Goal: Task Accomplishment & Management: Complete application form

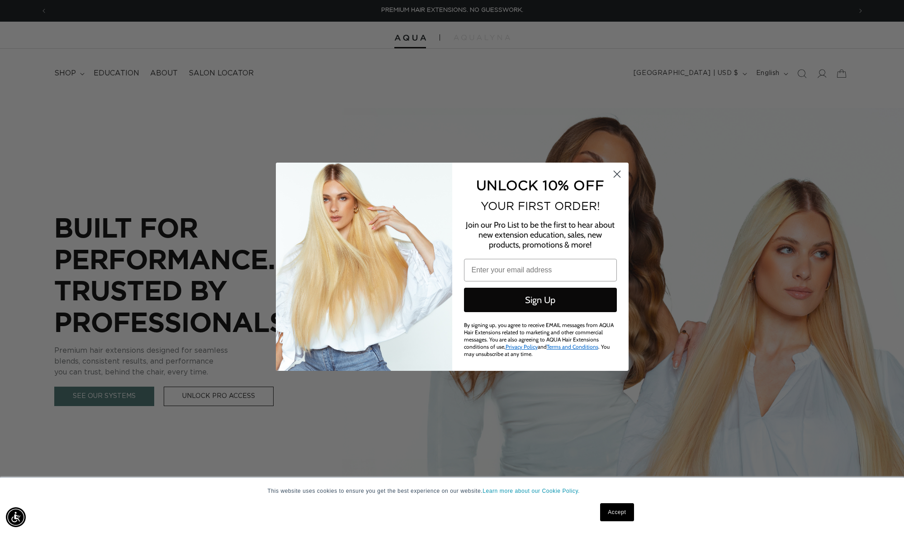
click at [619, 178] on circle "Close dialog" at bounding box center [616, 173] width 15 height 15
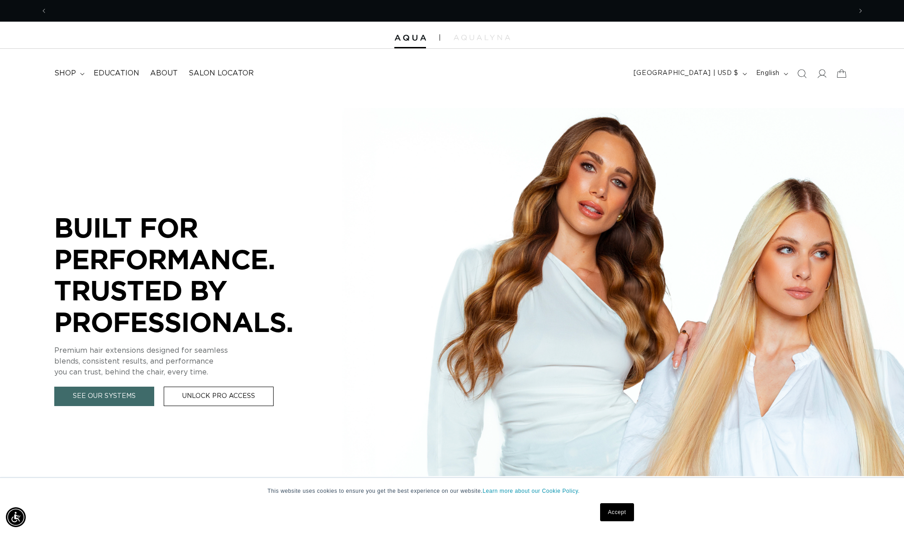
scroll to position [0, 804]
click at [817, 71] on icon at bounding box center [821, 73] width 9 height 9
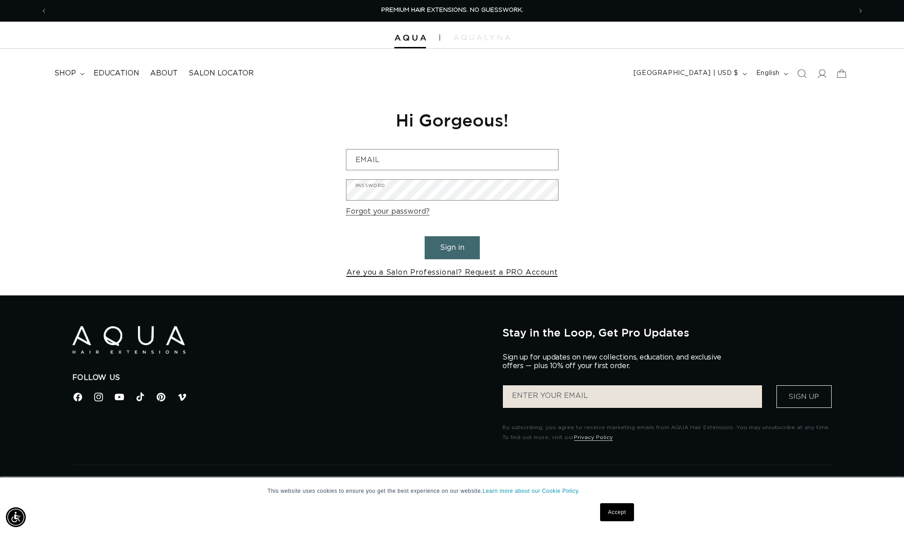
click at [421, 273] on link "Are you a Salon Professional? Request a PRO Account" at bounding box center [452, 272] width 212 height 13
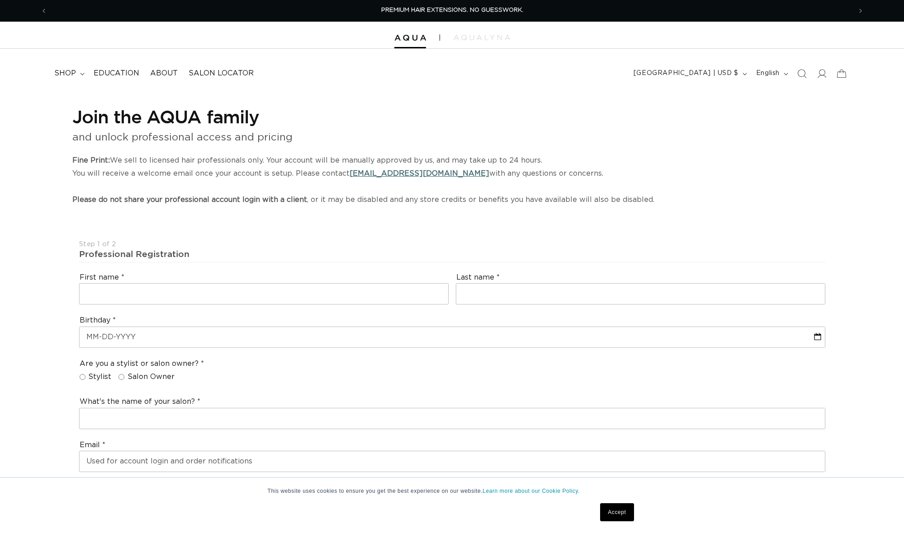
select select "US"
select select "[GEOGRAPHIC_DATA]"
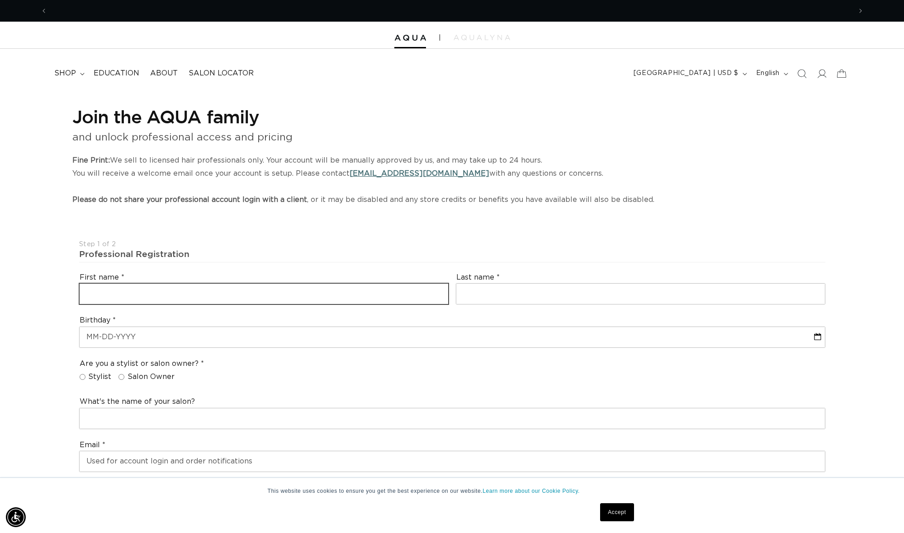
scroll to position [0, 804]
type input "Amber"
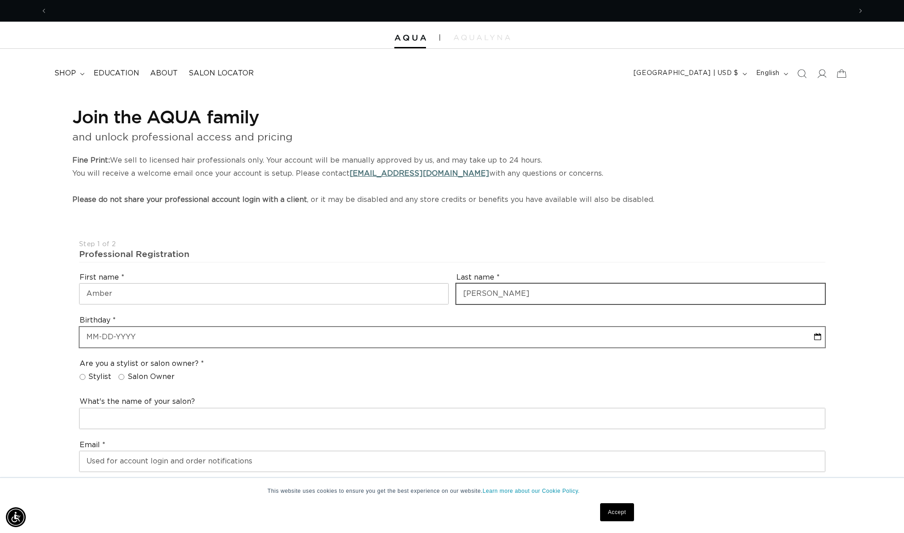
scroll to position [0, 1608]
type input "Sams"
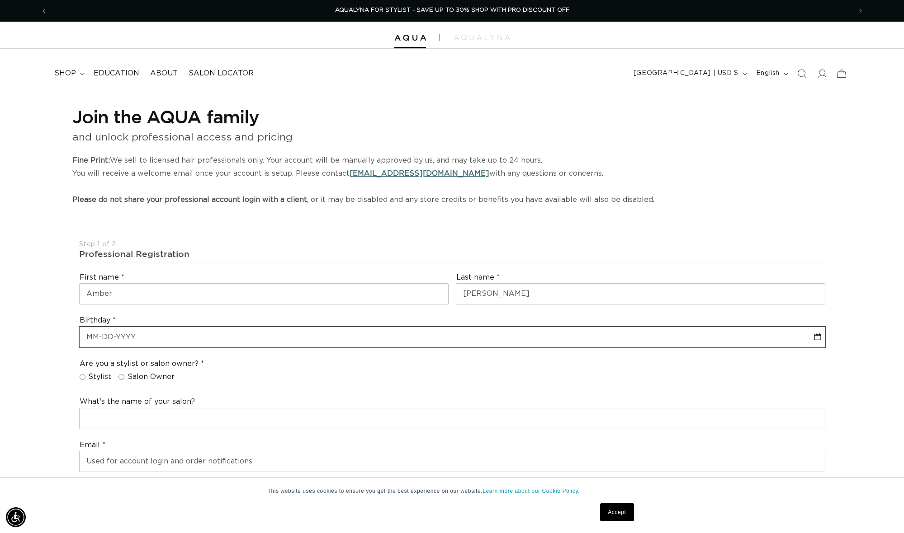
select select "9"
select select "2025"
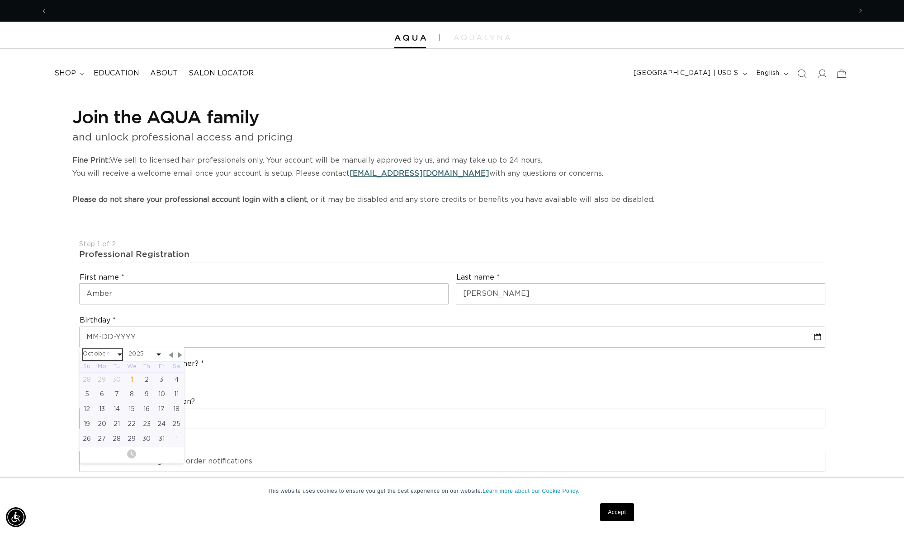
scroll to position [0, 804]
select select "2025"
select select "1992"
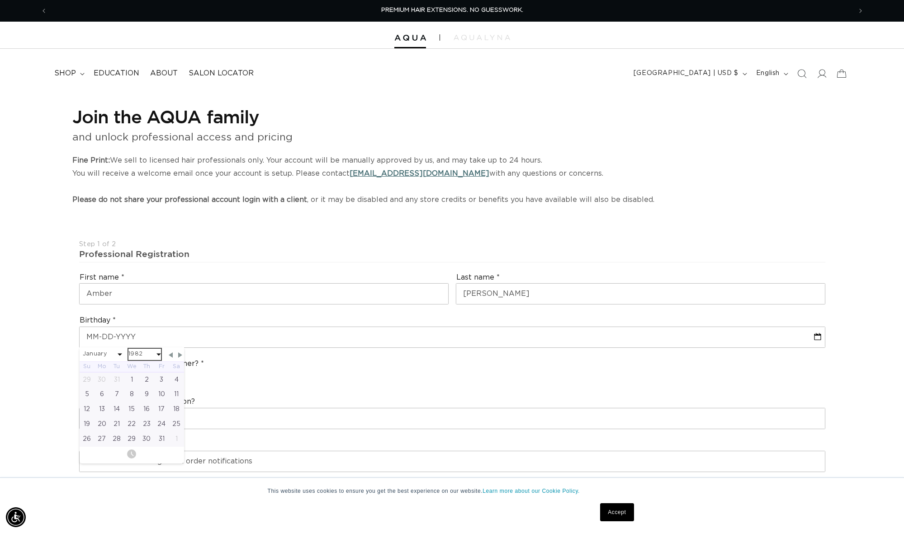
select select "1982"
click at [149, 390] on div "7" at bounding box center [146, 394] width 15 height 15
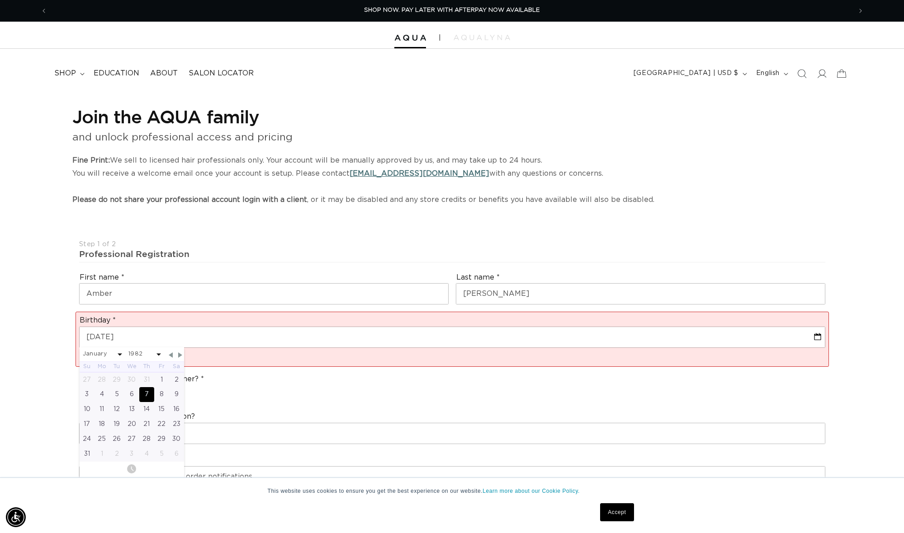
type input "01-07-1982"
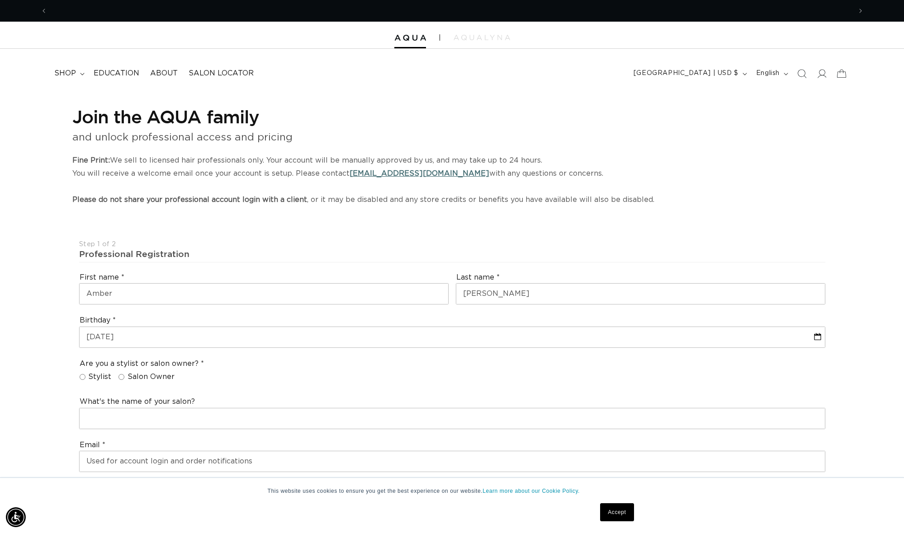
scroll to position [0, 1608]
click at [121, 374] on input "Salon Owner" at bounding box center [121, 377] width 6 height 6
radio input "true"
type input "Blo Blow Dry Bar"
click at [124, 437] on div "Email" at bounding box center [452, 457] width 753 height 40
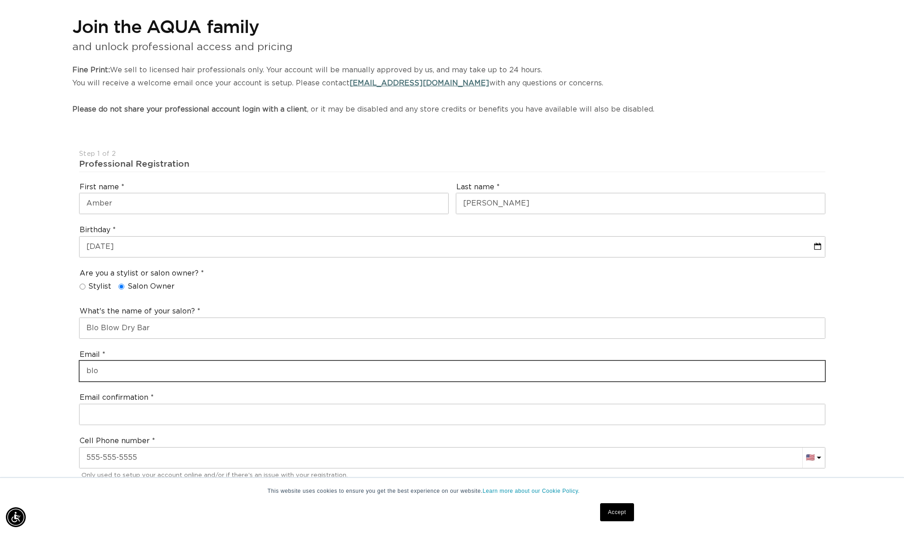
scroll to position [0, 804]
type input "b"
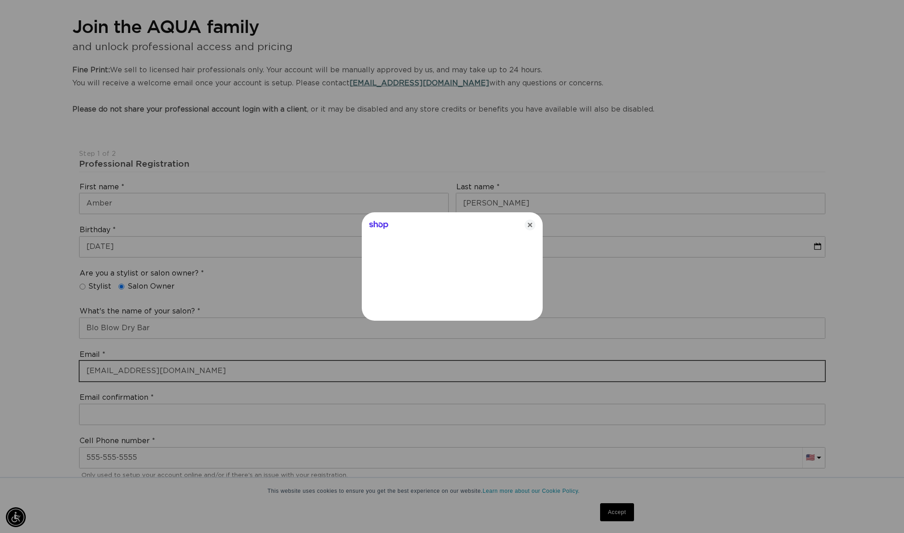
type input "amber.s@bloblowdrybar.com"
click at [531, 225] on icon "Close" at bounding box center [529, 225] width 11 height 11
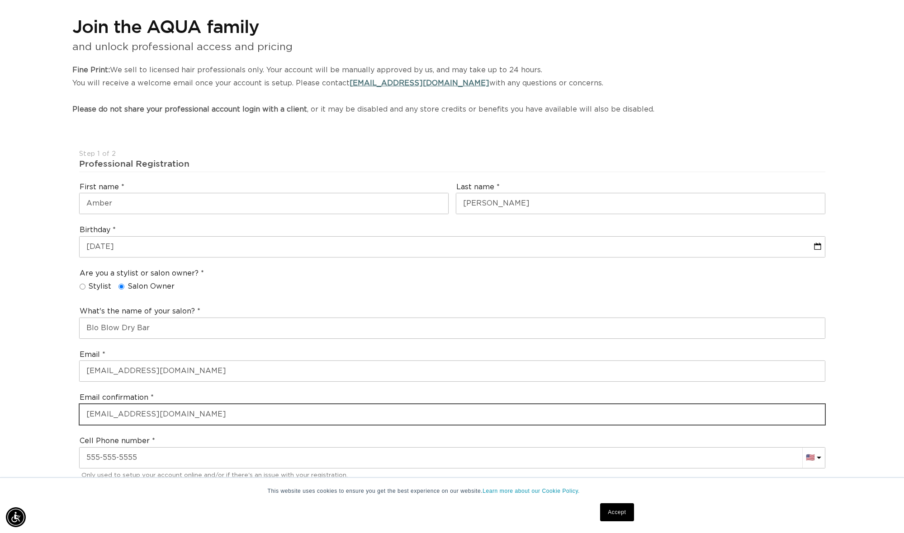
scroll to position [0, 804]
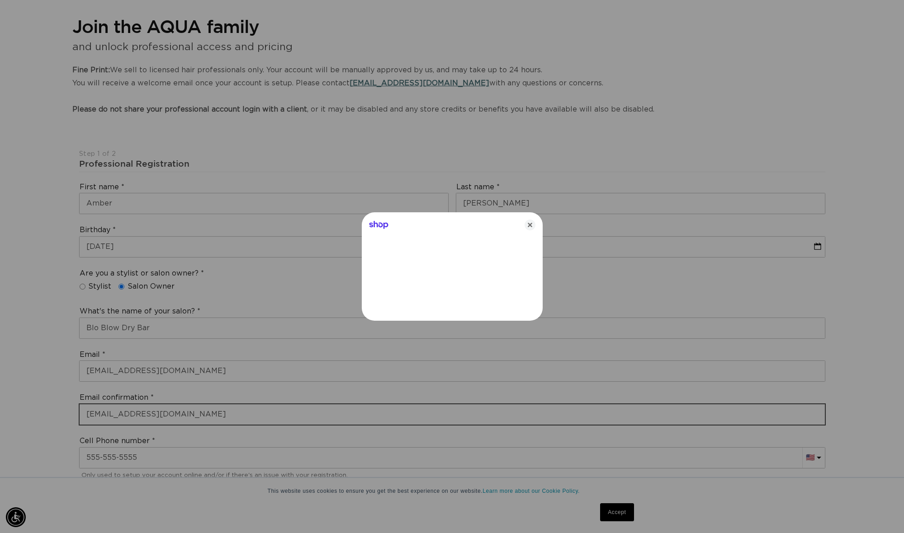
type input "amber.s@bloblowdrybar.com"
click at [531, 226] on icon "Close" at bounding box center [529, 225] width 11 height 11
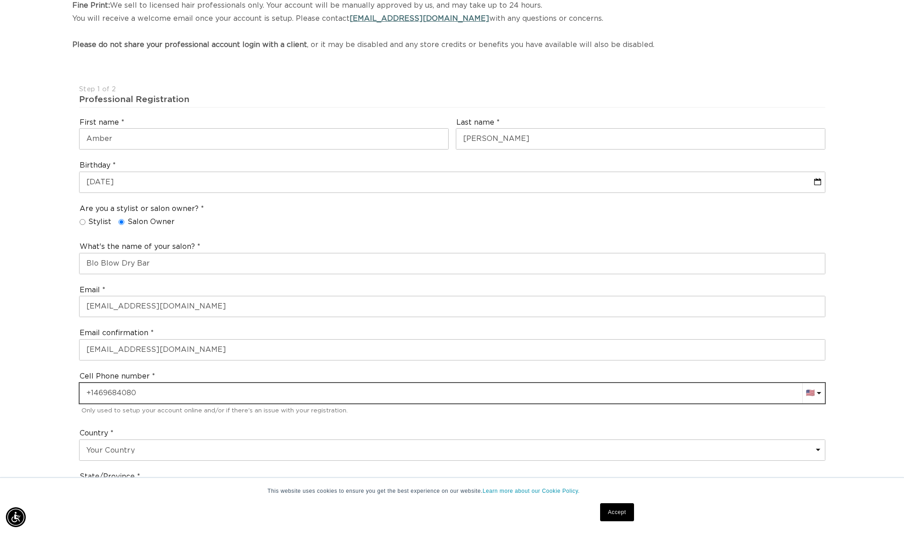
scroll to position [0, 0]
type input "+1 469 684 0800"
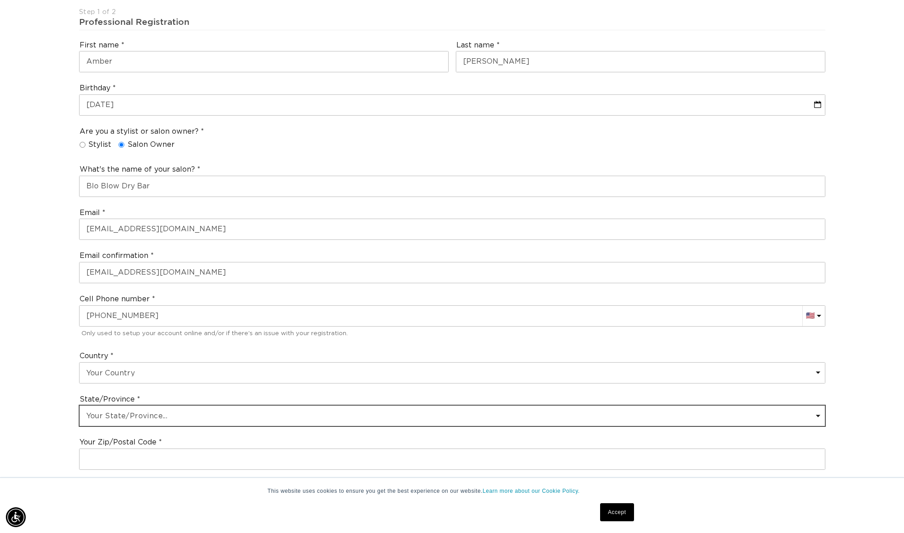
scroll to position [0, 1608]
select select "Texas"
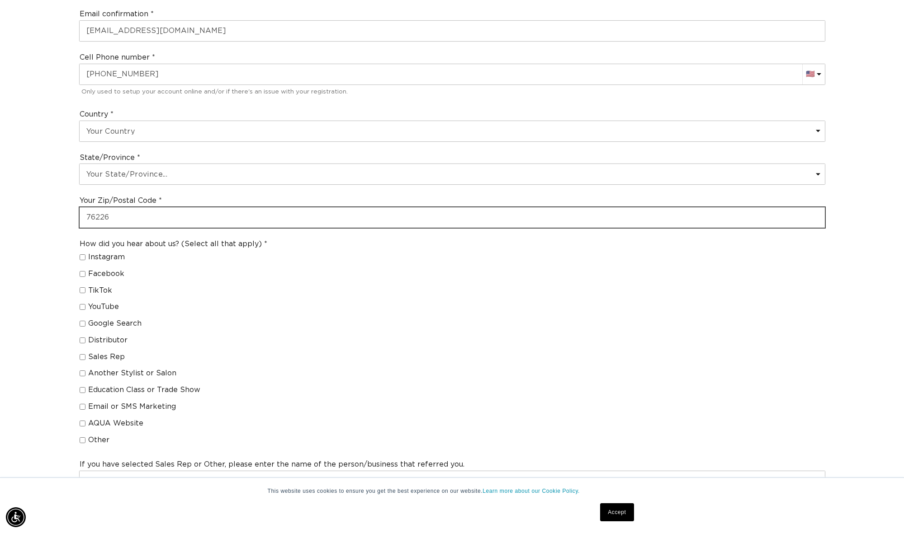
scroll to position [0, 804]
type input "76226"
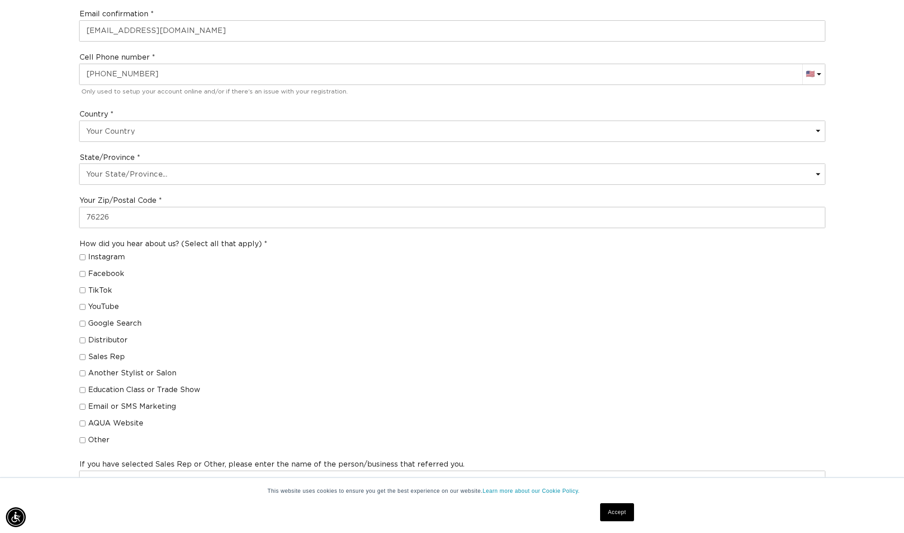
click at [83, 371] on input "Another Stylist or Salon" at bounding box center [83, 374] width 6 height 6
checkbox input "true"
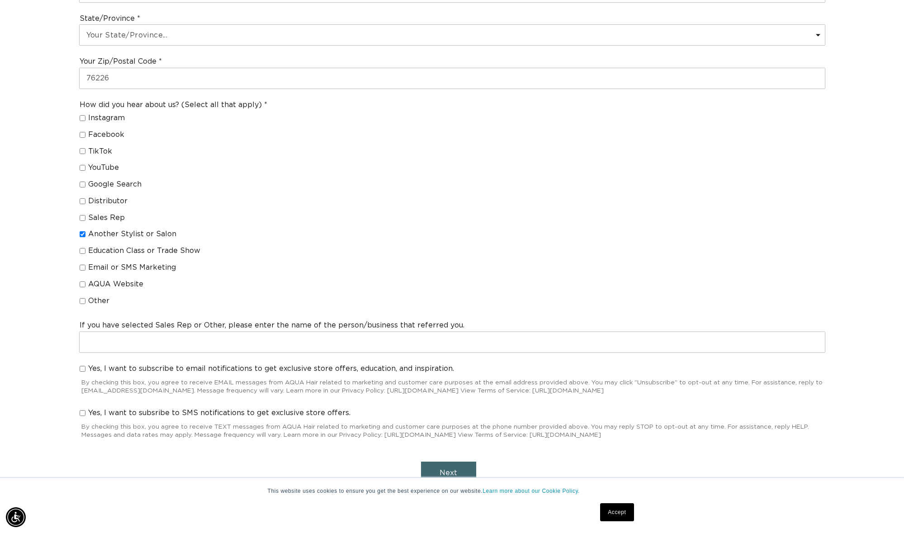
click at [443, 462] on button "Next" at bounding box center [448, 473] width 55 height 23
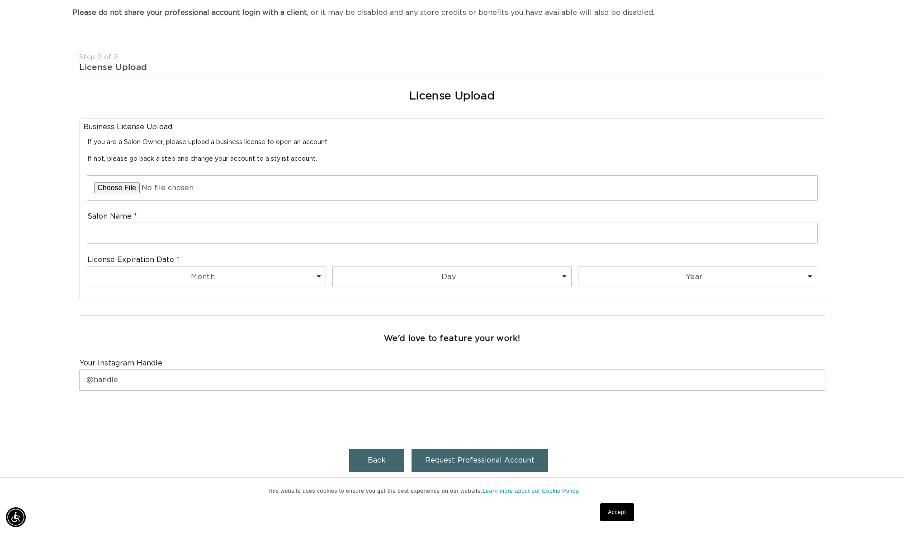
scroll to position [0, 0]
click at [222, 235] on input "text" at bounding box center [452, 233] width 730 height 20
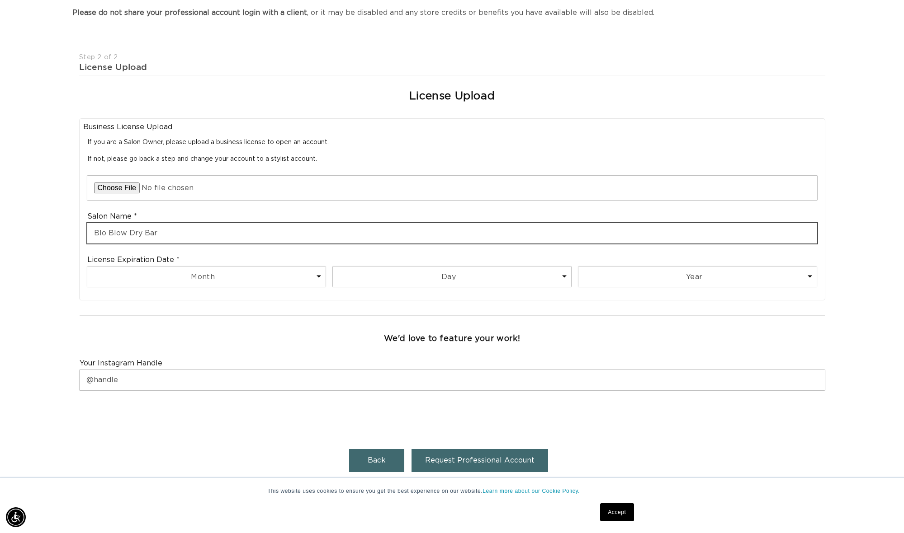
type input "Blo Blow Dry Bar"
click at [259, 326] on div "We'd love to feature your work!" at bounding box center [452, 340] width 753 height 28
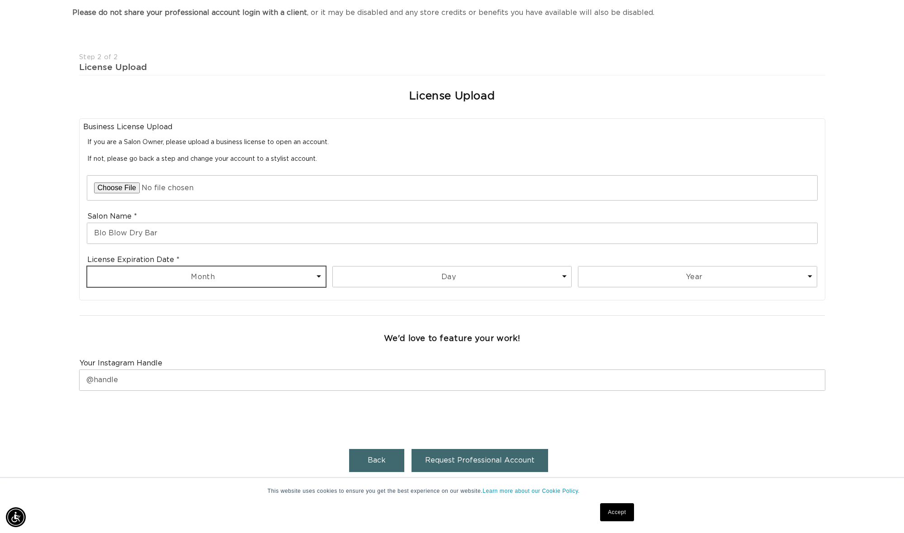
select select "4"
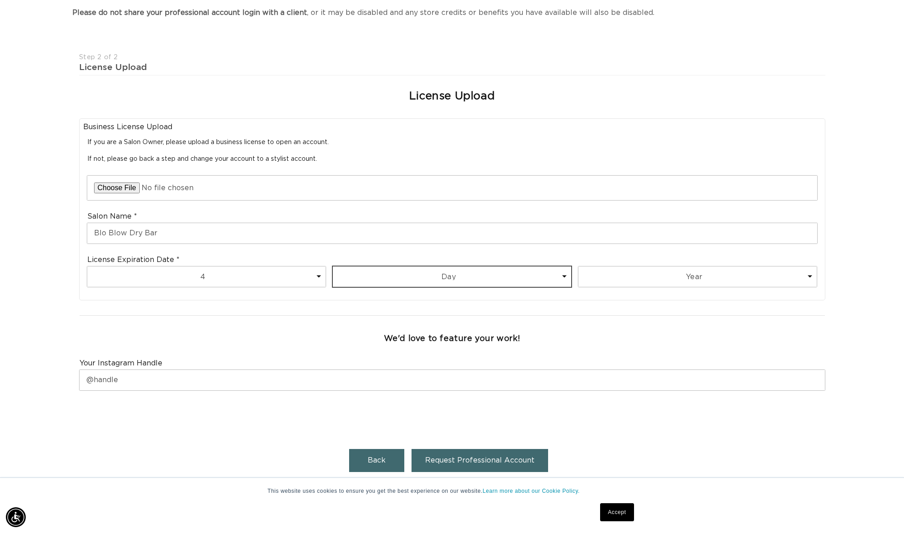
scroll to position [0, 804]
select select "8"
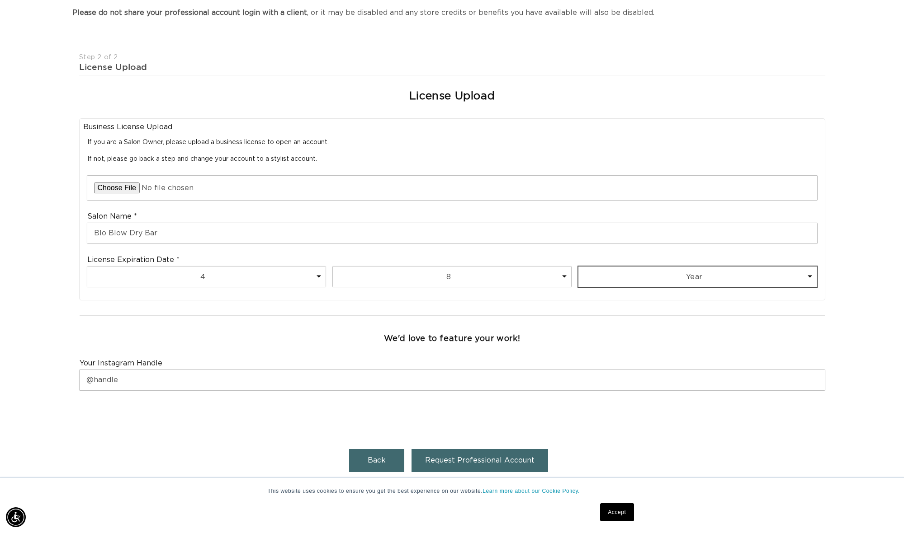
scroll to position [0, 1608]
select select "2027"
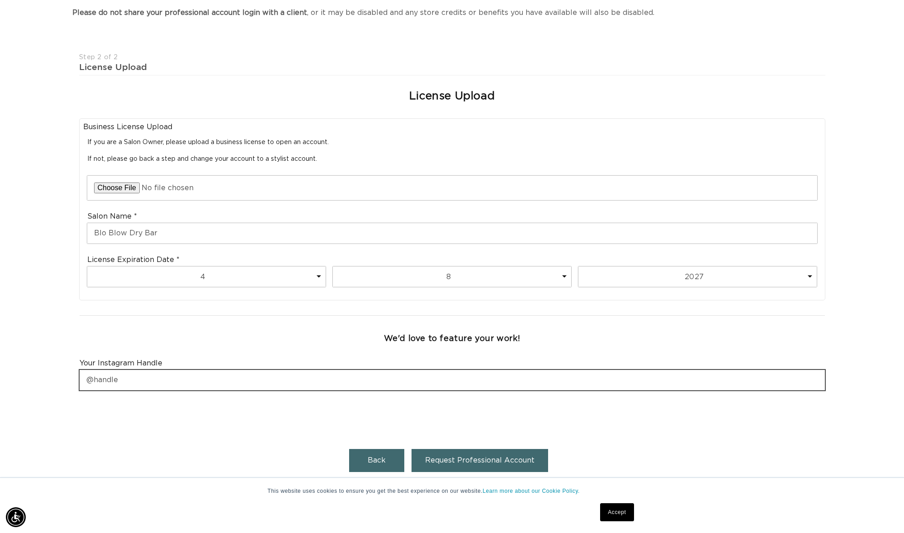
click at [429, 374] on input "text" at bounding box center [452, 380] width 745 height 20
type input "@bloargyle"
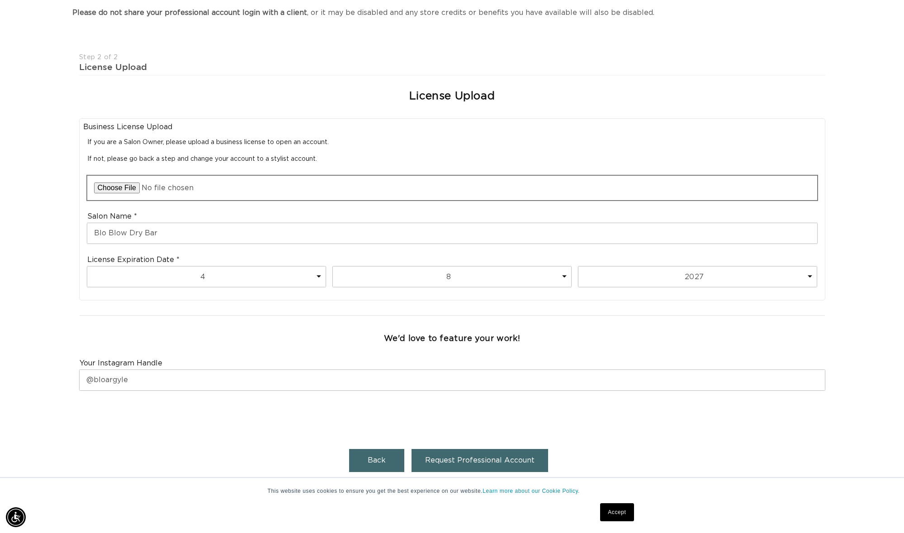
click at [126, 184] on input "file" at bounding box center [452, 188] width 730 height 24
type input "C:\fakepath\IMG_3213.jpeg"
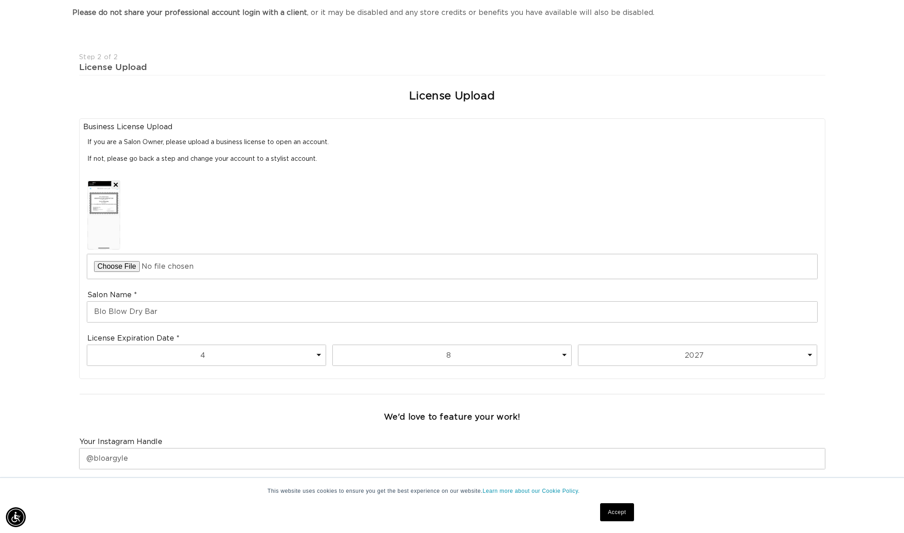
click at [105, 211] on img at bounding box center [103, 215] width 31 height 68
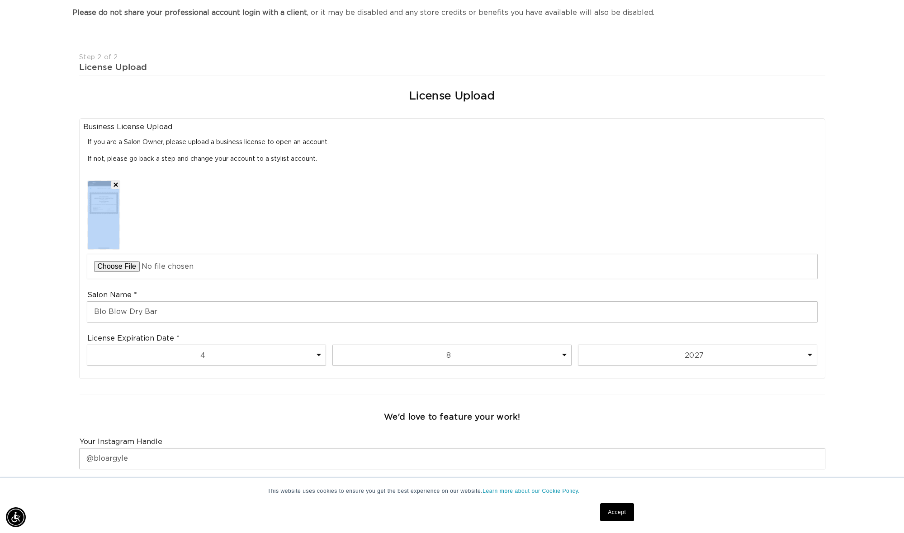
click at [164, 200] on div at bounding box center [452, 227] width 730 height 103
click at [115, 183] on button "Remove file" at bounding box center [115, 184] width 9 height 9
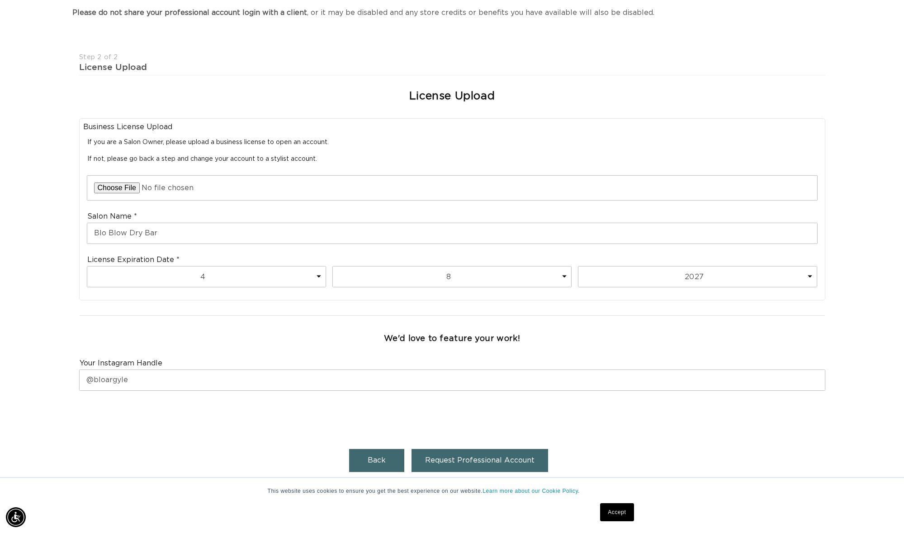
click at [115, 183] on input "file" at bounding box center [452, 188] width 730 height 24
type input "C:\fakepath\IMG_0956.HEIC"
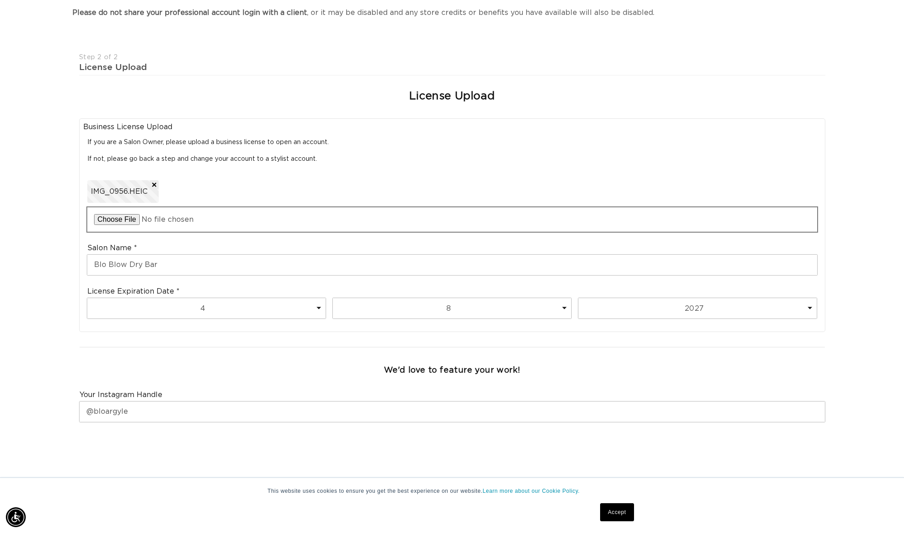
scroll to position [0, 0]
click at [132, 191] on span "IMG_0956.HEIC" at bounding box center [119, 191] width 57 height 9
click at [122, 192] on span "IMG_0956.HEIC" at bounding box center [119, 191] width 57 height 9
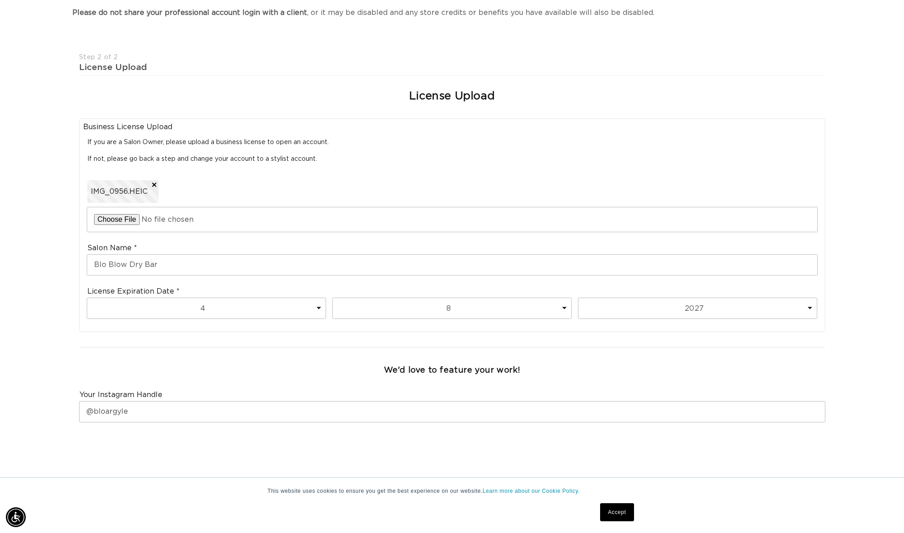
click at [122, 192] on span "IMG_0956.HEIC" at bounding box center [119, 191] width 57 height 9
click at [212, 189] on div "IMG_0956.HEIC" at bounding box center [452, 204] width 730 height 56
click at [175, 215] on input "file" at bounding box center [452, 220] width 730 height 24
click at [616, 509] on link "Accept" at bounding box center [616, 513] width 33 height 18
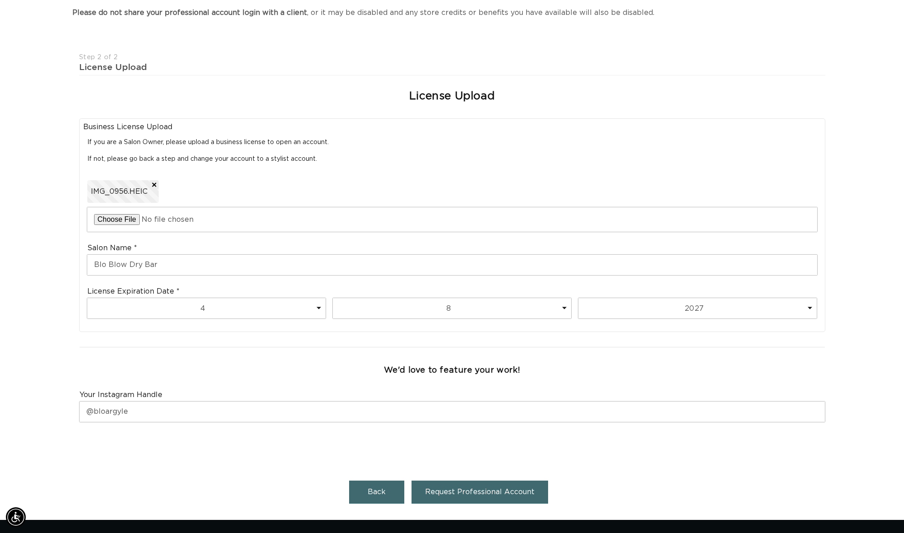
scroll to position [0, 1608]
click at [128, 190] on span "IMG_0956.HEIC" at bounding box center [119, 191] width 57 height 9
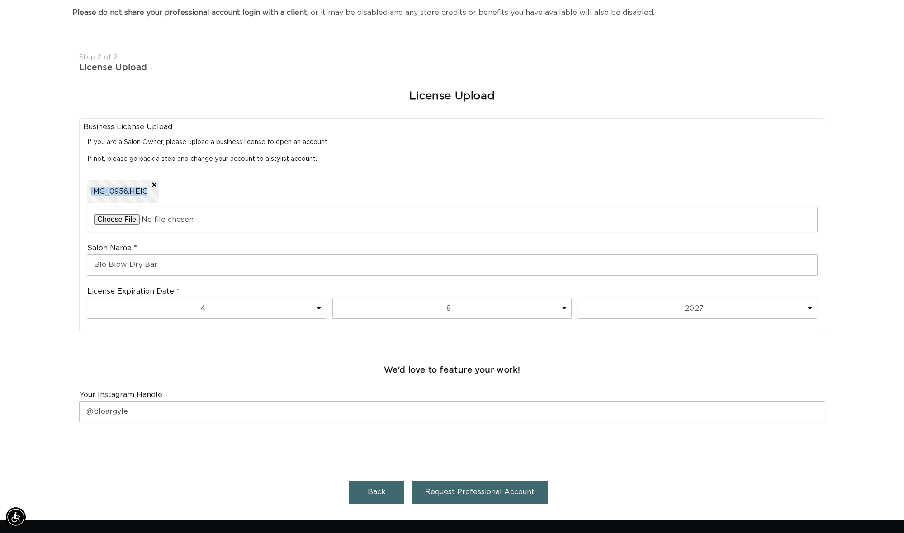
click at [111, 194] on div "IMG_0956.HEIC" at bounding box center [122, 191] width 71 height 23
click at [446, 493] on button "Request Professional Account" at bounding box center [479, 492] width 137 height 23
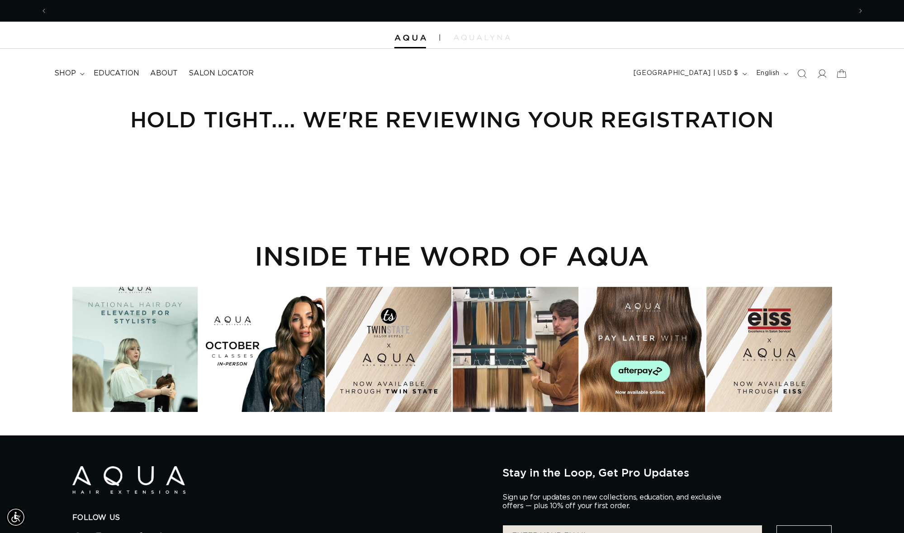
scroll to position [0, 1608]
